Goal: Task Accomplishment & Management: Use online tool/utility

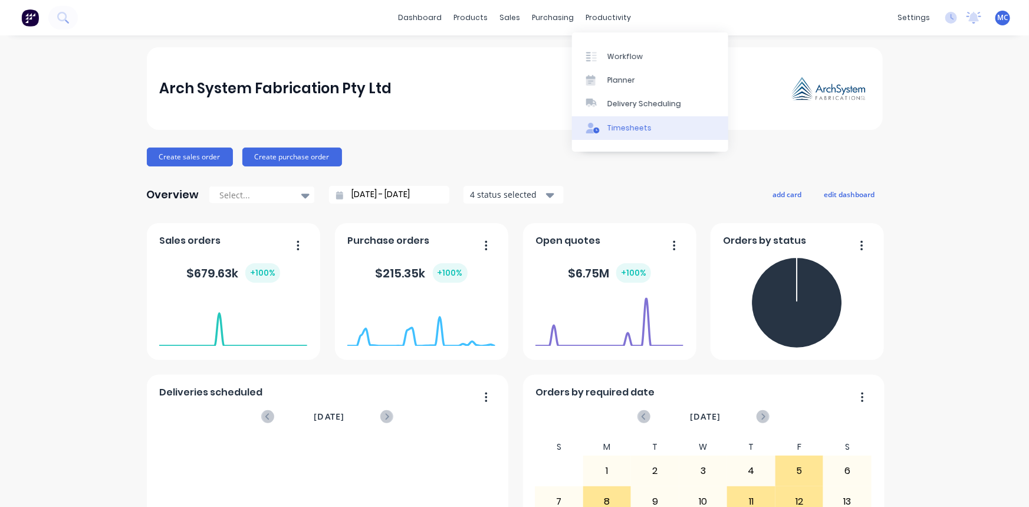
click at [631, 128] on div "Timesheets" at bounding box center [630, 128] width 44 height 11
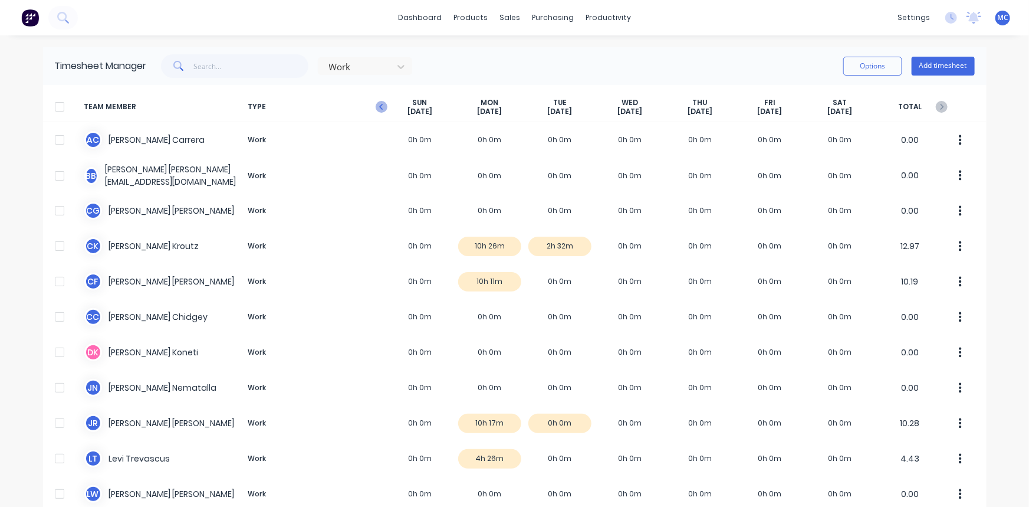
click at [376, 106] on icon "button" at bounding box center [382, 107] width 12 height 12
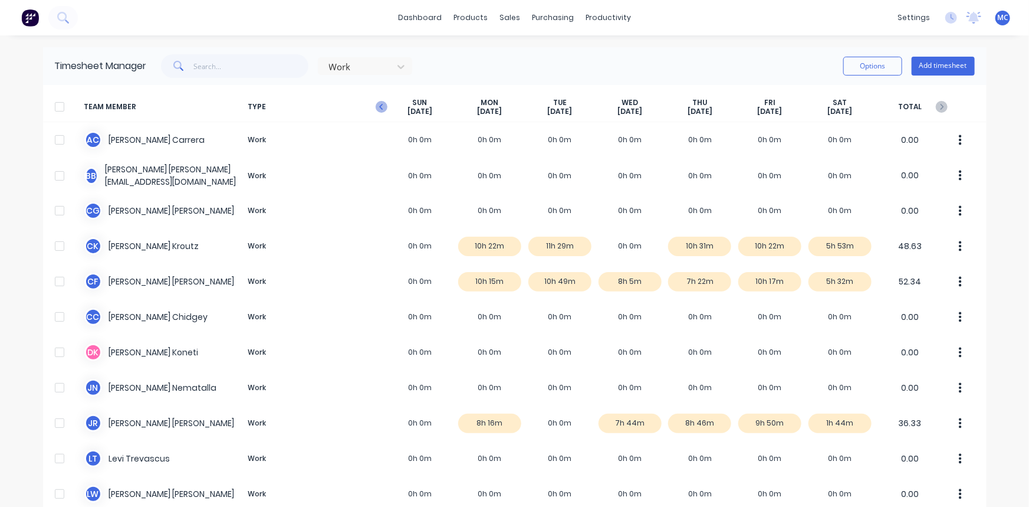
click at [376, 106] on icon "button" at bounding box center [382, 107] width 12 height 12
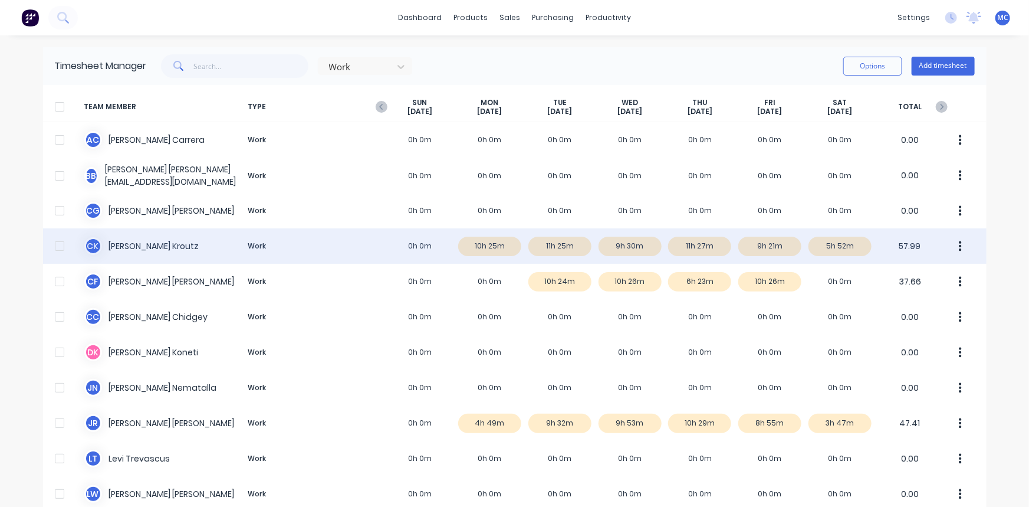
click at [58, 244] on div at bounding box center [60, 246] width 24 height 24
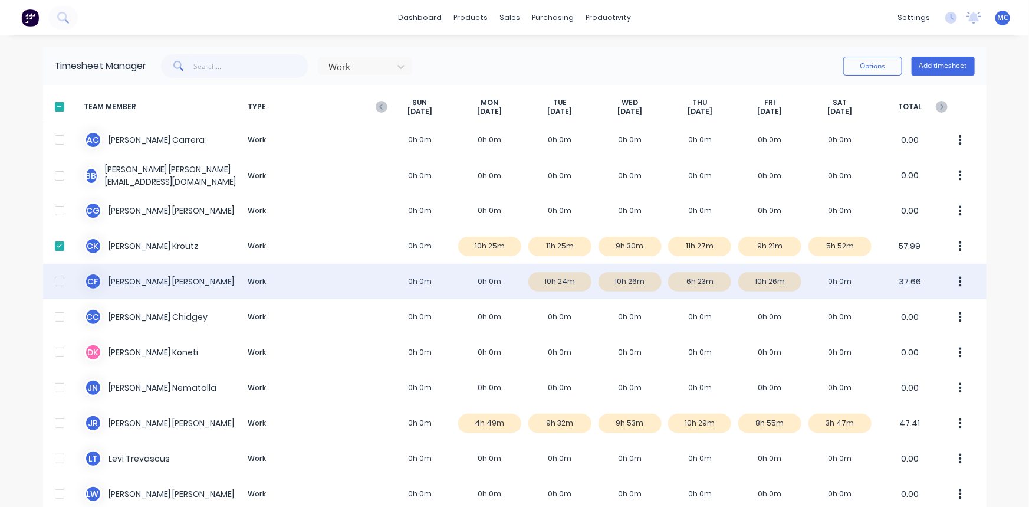
click at [55, 283] on div at bounding box center [60, 282] width 24 height 24
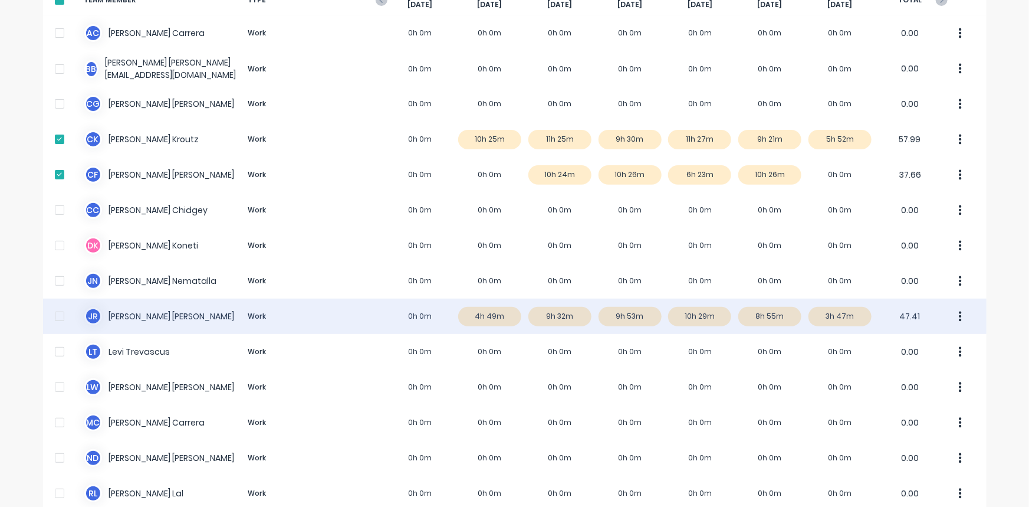
click at [57, 316] on div at bounding box center [60, 316] width 24 height 24
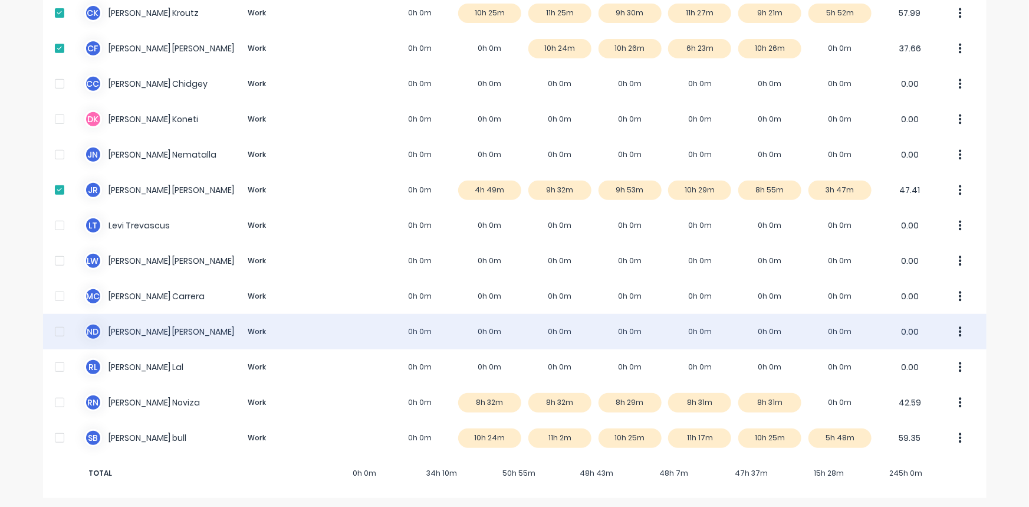
scroll to position [236, 0]
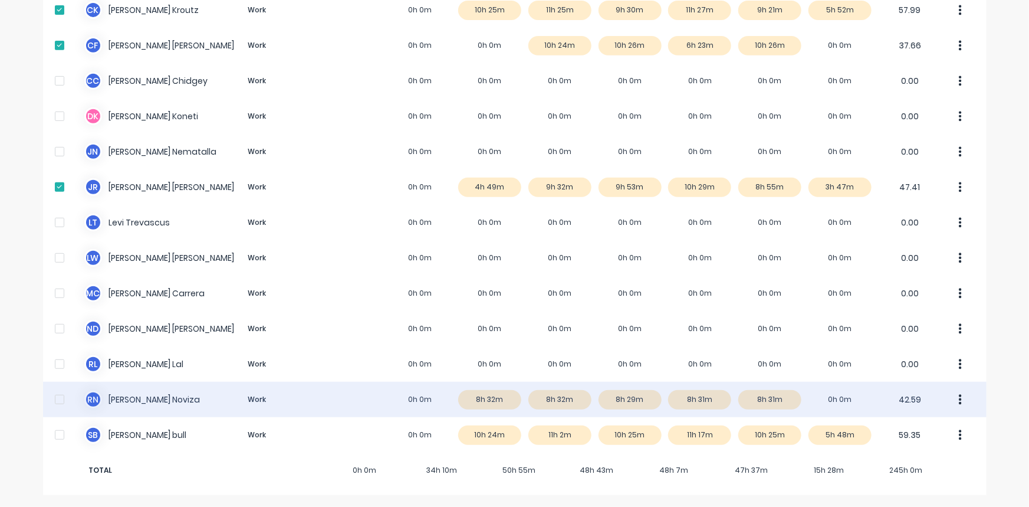
click at [54, 395] on div at bounding box center [60, 400] width 24 height 24
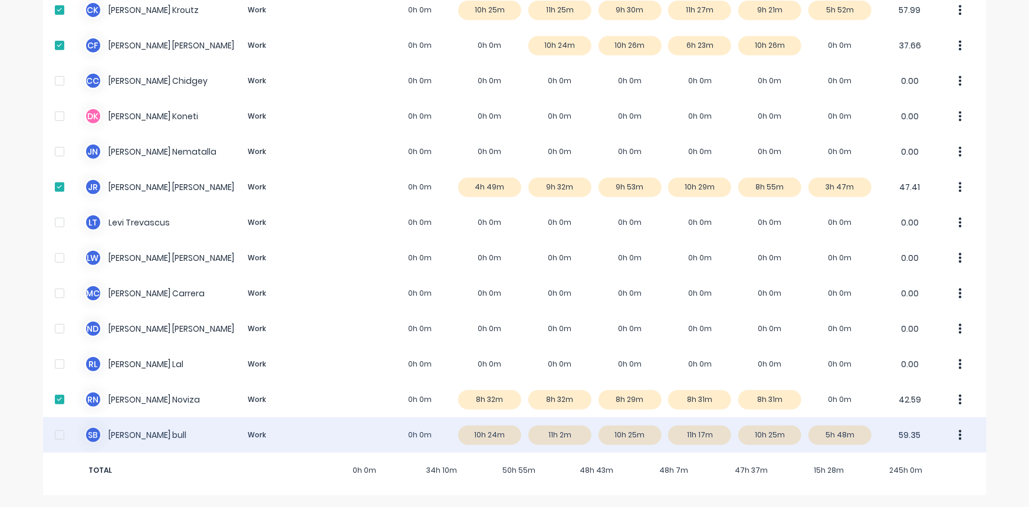
click at [51, 437] on div at bounding box center [60, 435] width 24 height 24
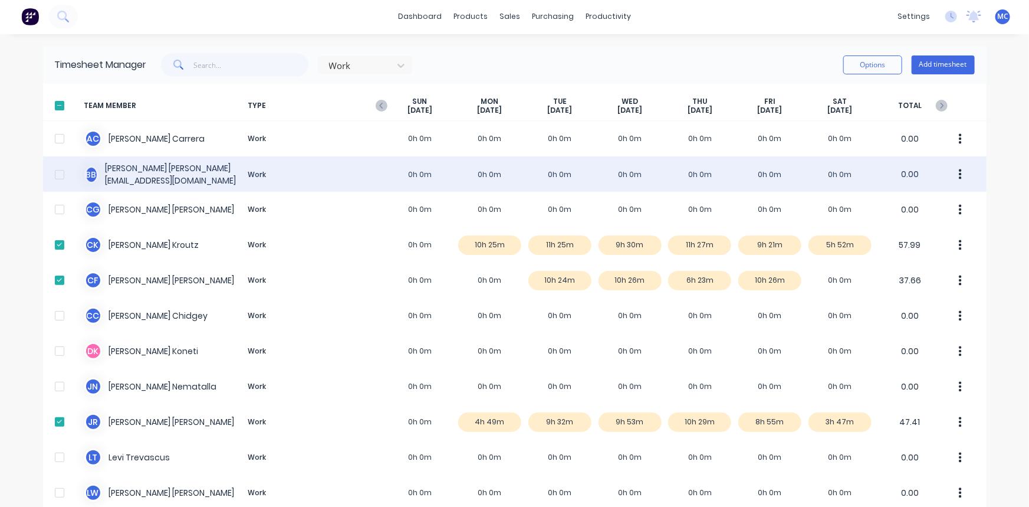
scroll to position [0, 0]
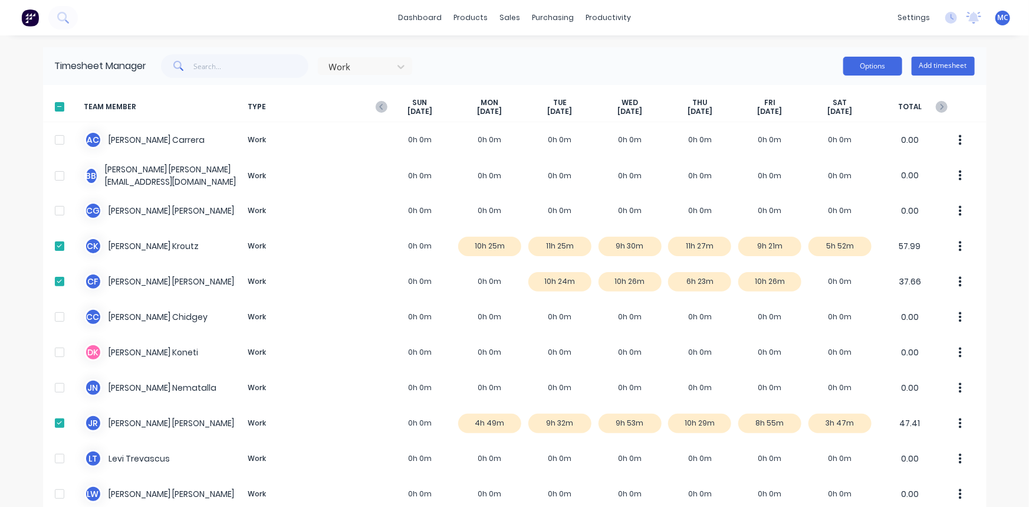
click at [874, 70] on button "Options" at bounding box center [872, 66] width 59 height 19
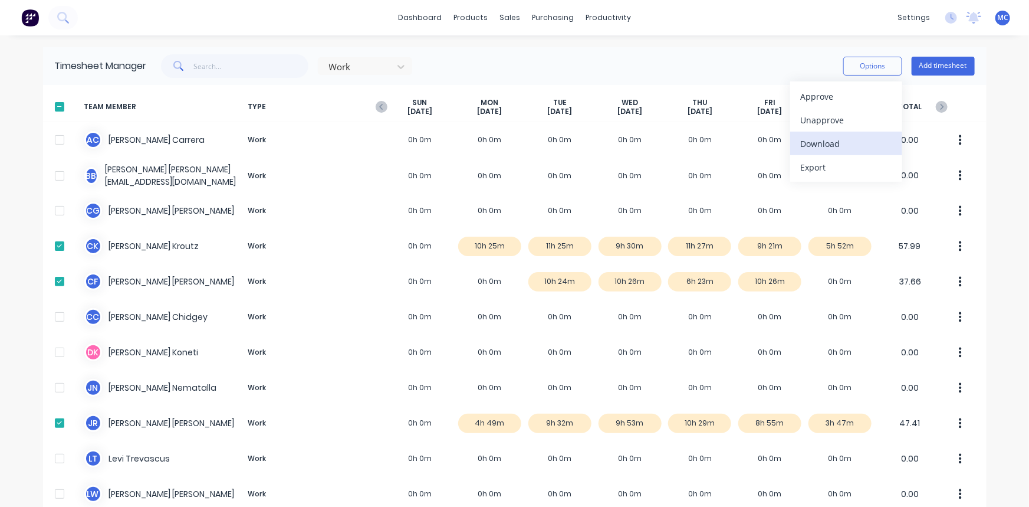
click at [822, 143] on div "Download" at bounding box center [846, 143] width 91 height 17
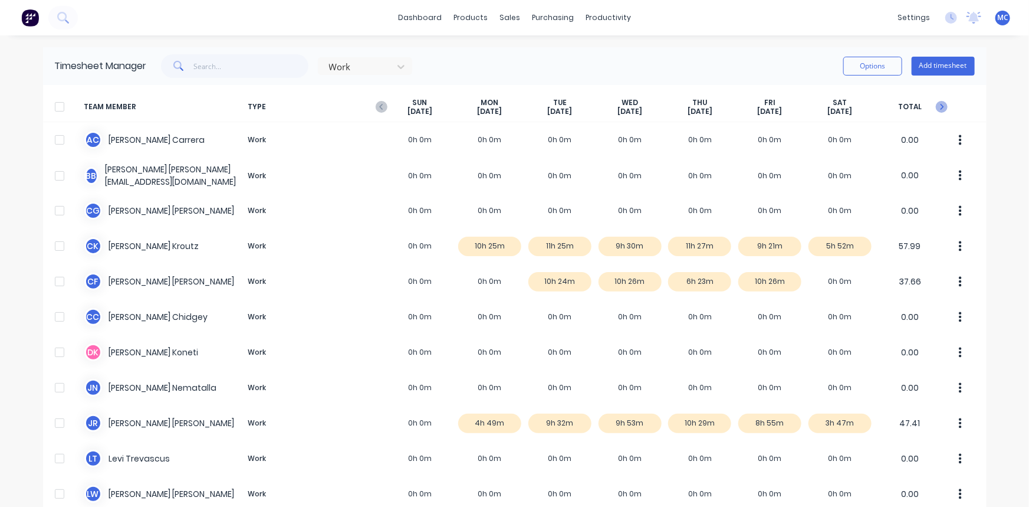
click at [936, 106] on icon "button" at bounding box center [942, 107] width 12 height 12
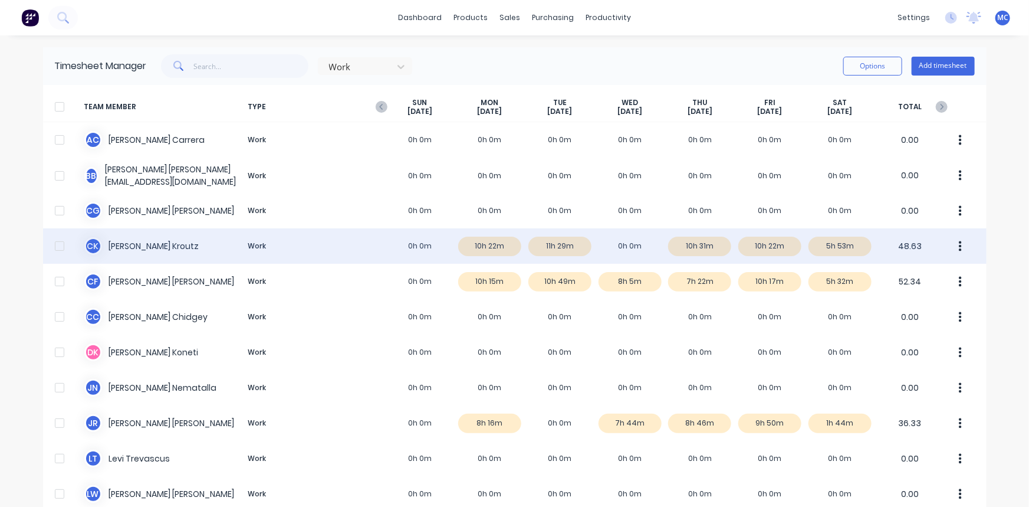
click at [52, 245] on div at bounding box center [60, 246] width 24 height 24
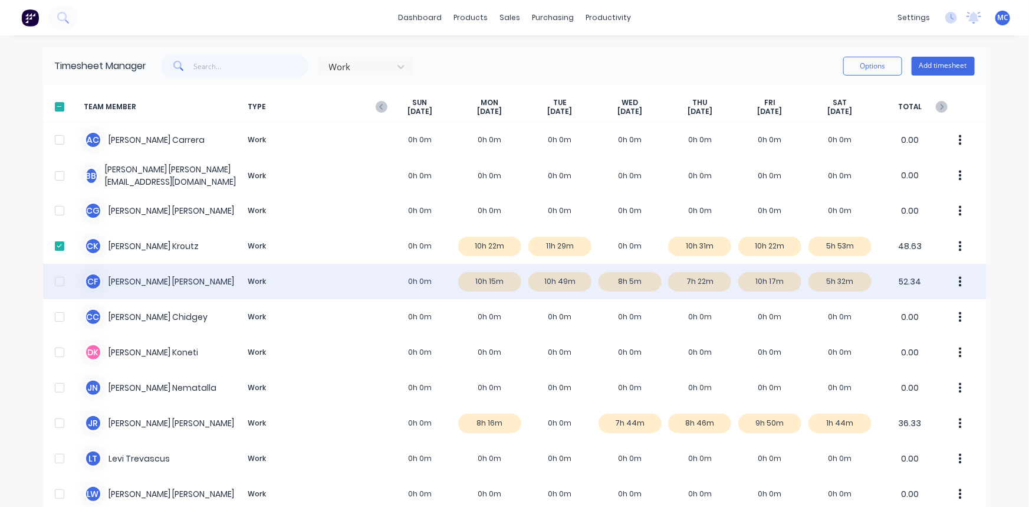
click at [52, 281] on div at bounding box center [60, 282] width 24 height 24
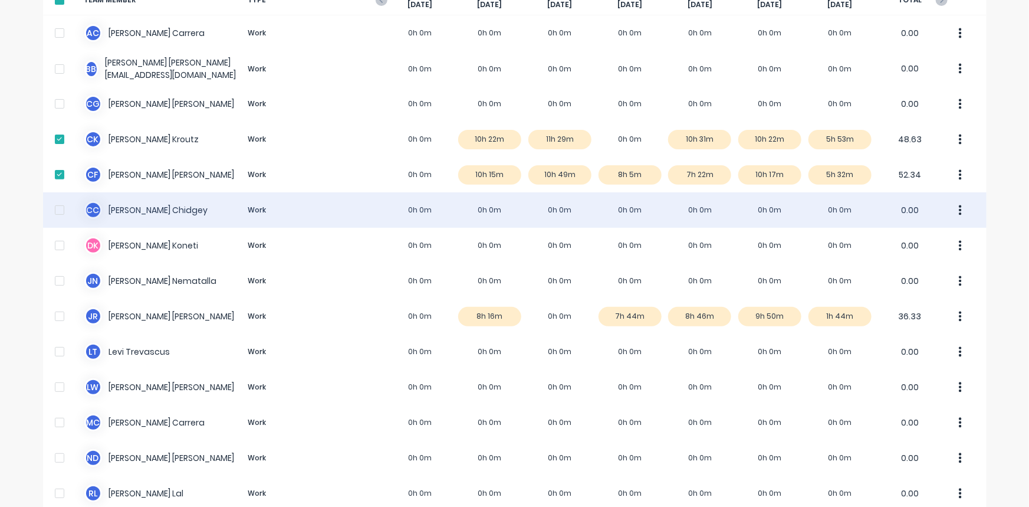
scroll to position [160, 0]
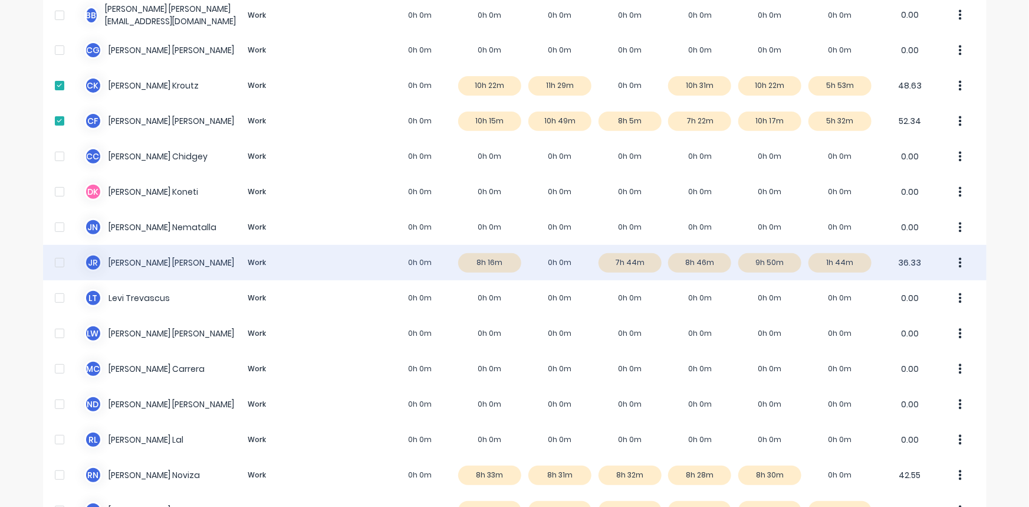
click at [52, 262] on div at bounding box center [60, 263] width 24 height 24
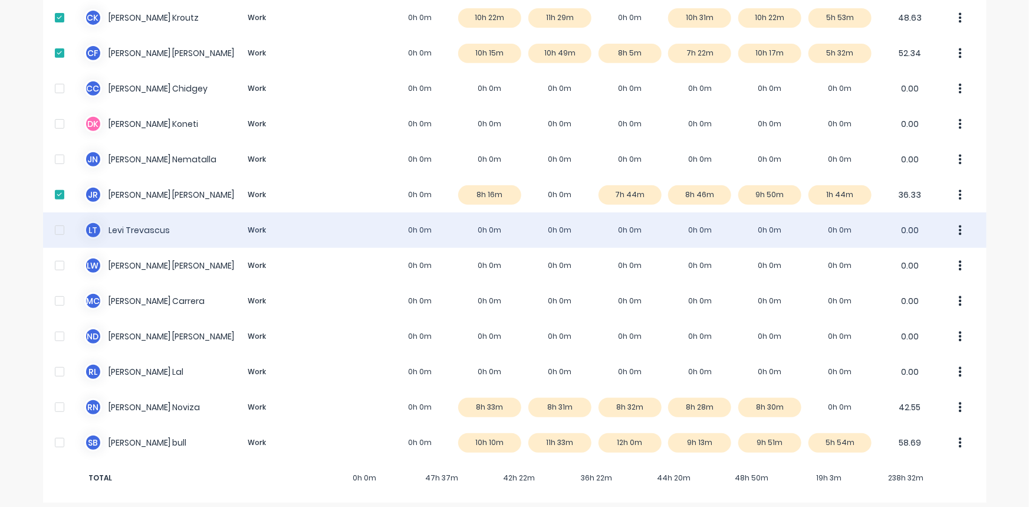
scroll to position [236, 0]
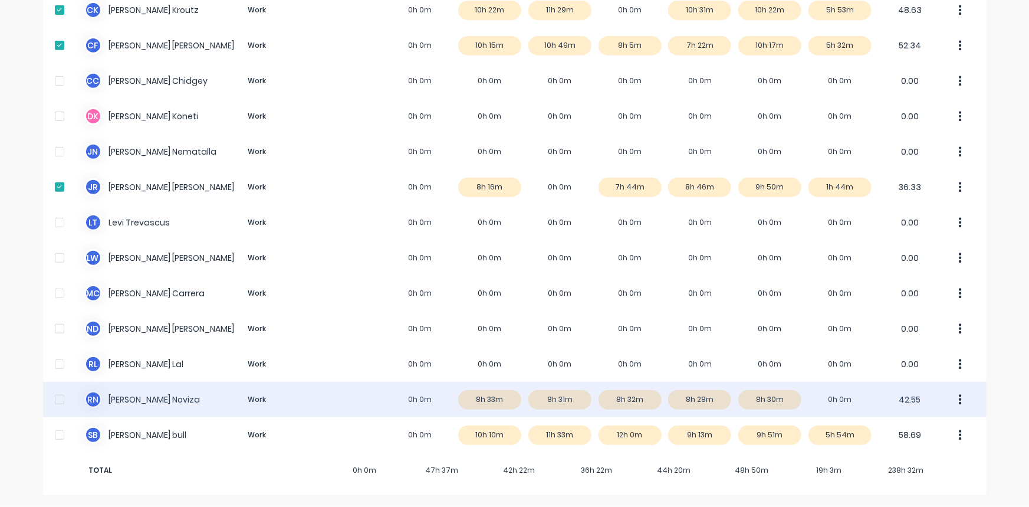
click at [58, 397] on div at bounding box center [60, 400] width 24 height 24
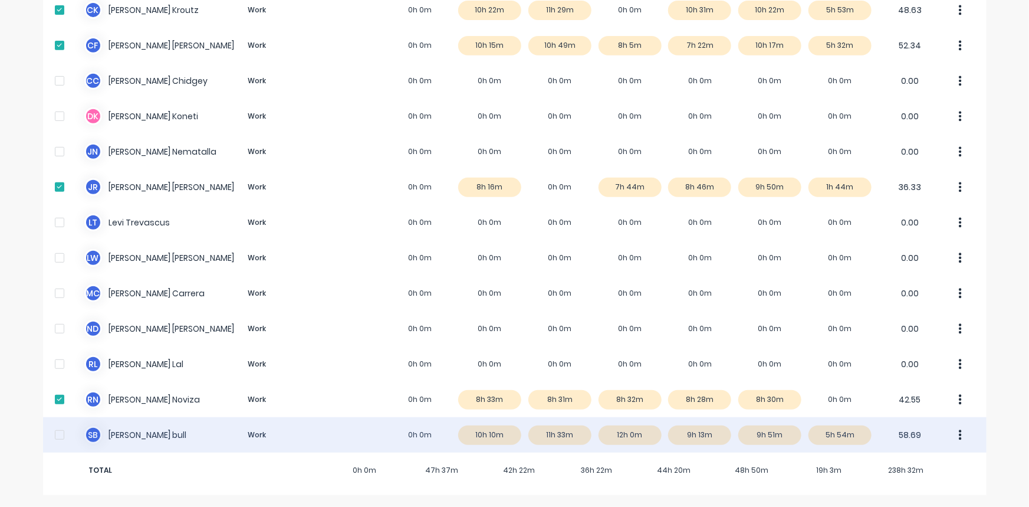
click at [55, 432] on div at bounding box center [60, 435] width 24 height 24
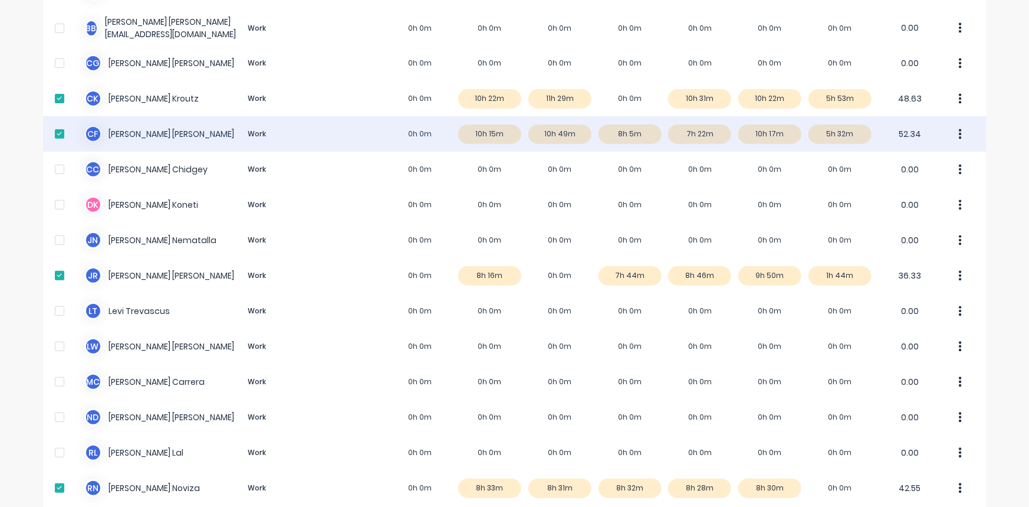
scroll to position [0, 0]
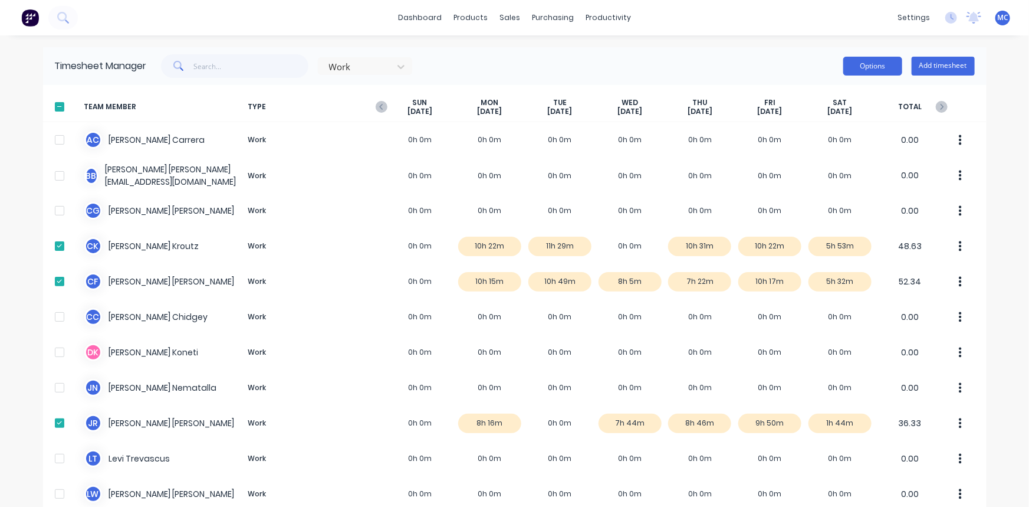
click at [861, 60] on button "Options" at bounding box center [872, 66] width 59 height 19
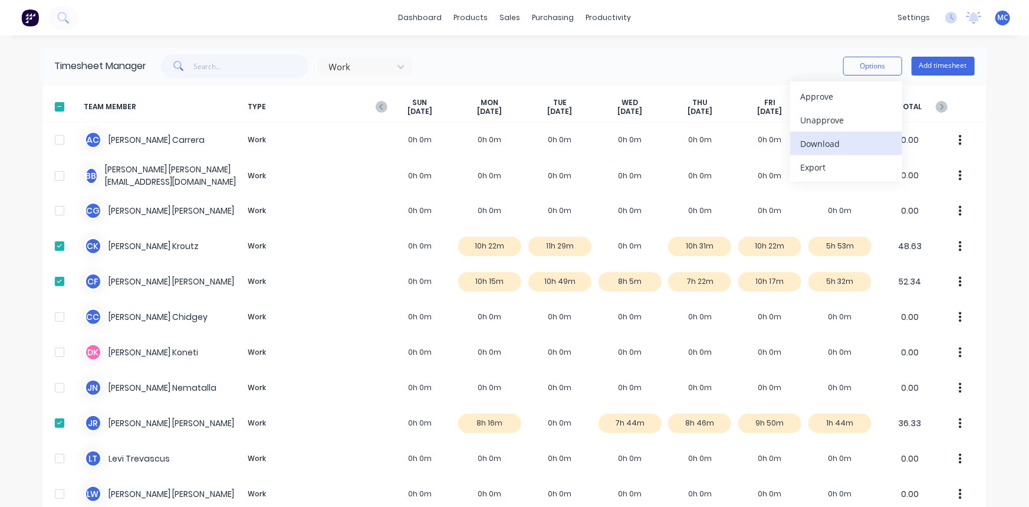
click at [812, 143] on div "Download" at bounding box center [846, 143] width 91 height 17
